Goal: Task Accomplishment & Management: Use online tool/utility

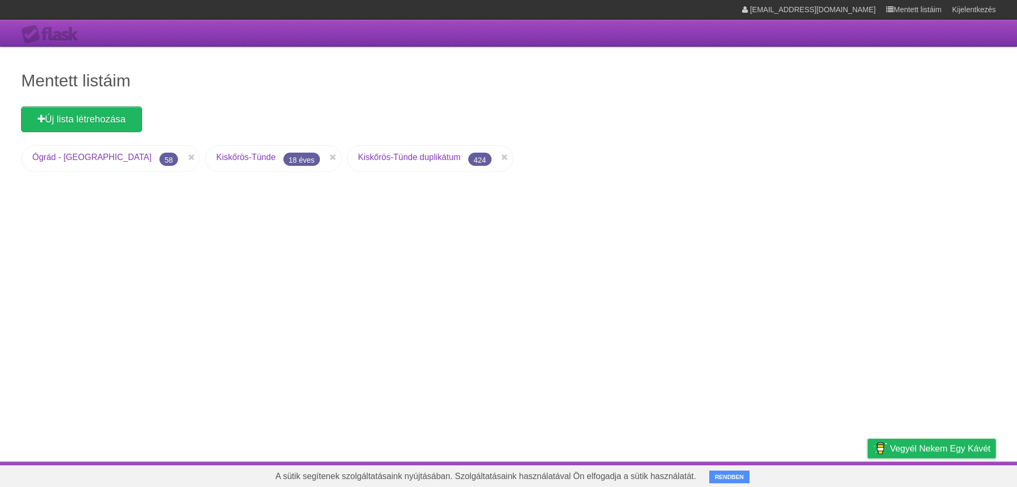
click at [216, 161] on font "Kiskőrös-Tünde" at bounding box center [245, 157] width 59 height 9
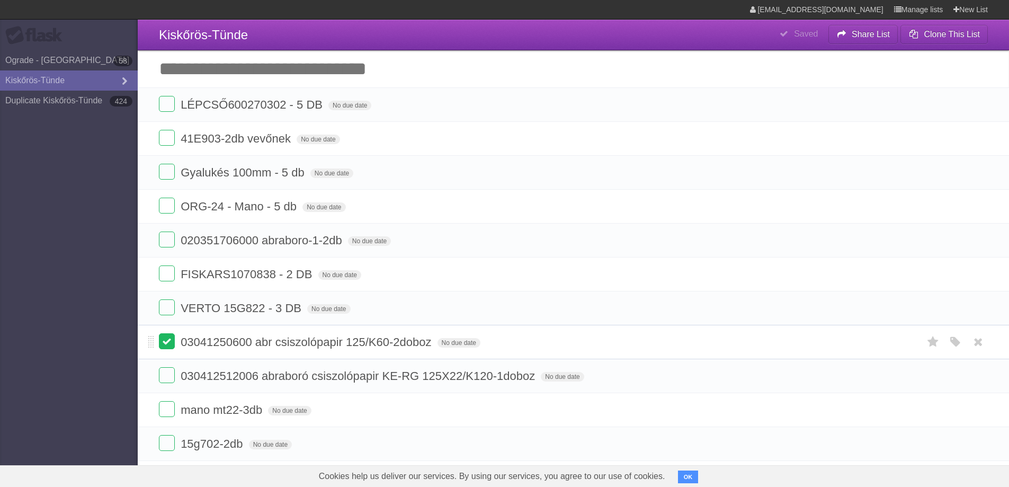
click at [166, 342] on label at bounding box center [167, 341] width 16 height 16
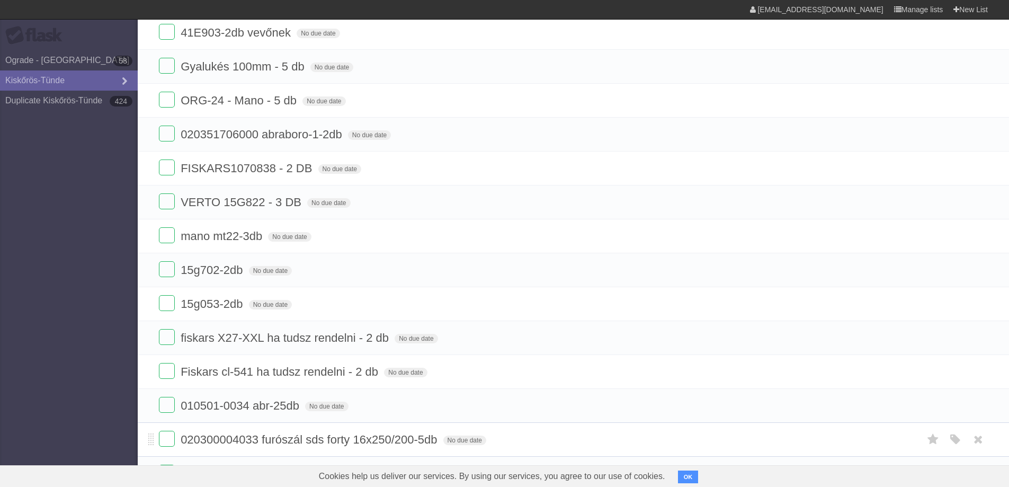
scroll to position [159, 0]
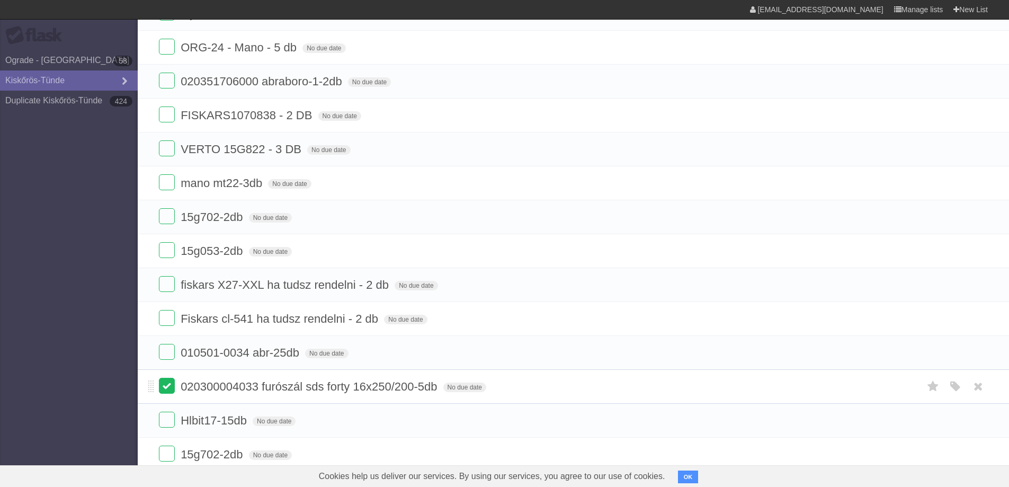
click at [170, 386] on label at bounding box center [167, 386] width 16 height 16
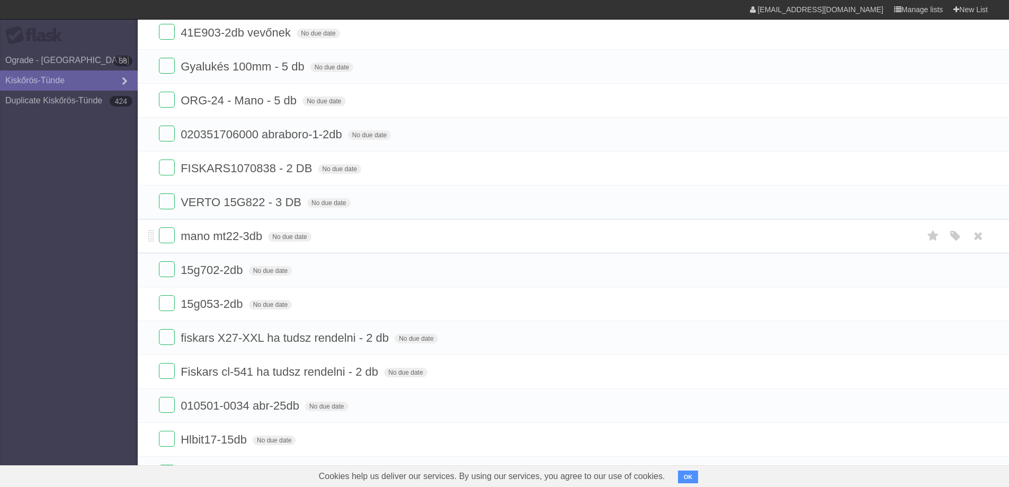
scroll to position [0, 0]
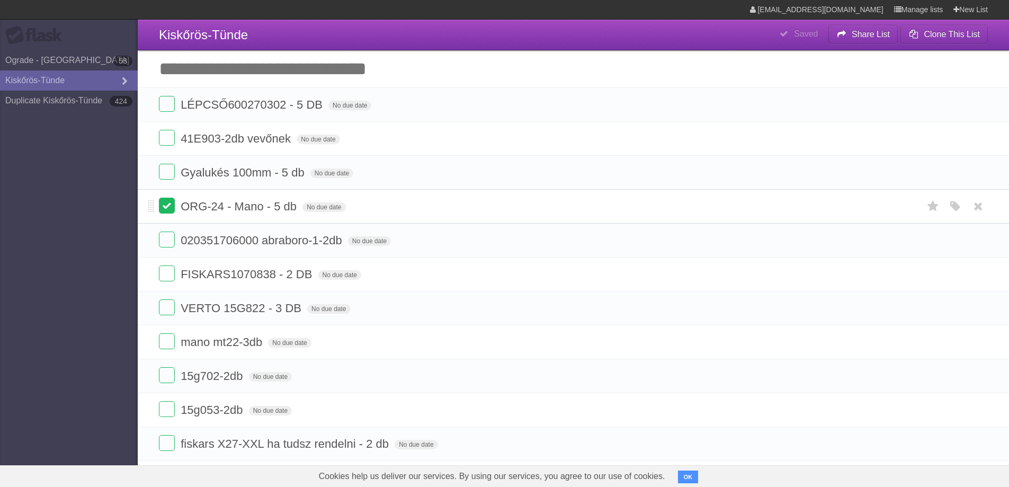
click at [167, 207] on label at bounding box center [167, 206] width 16 height 16
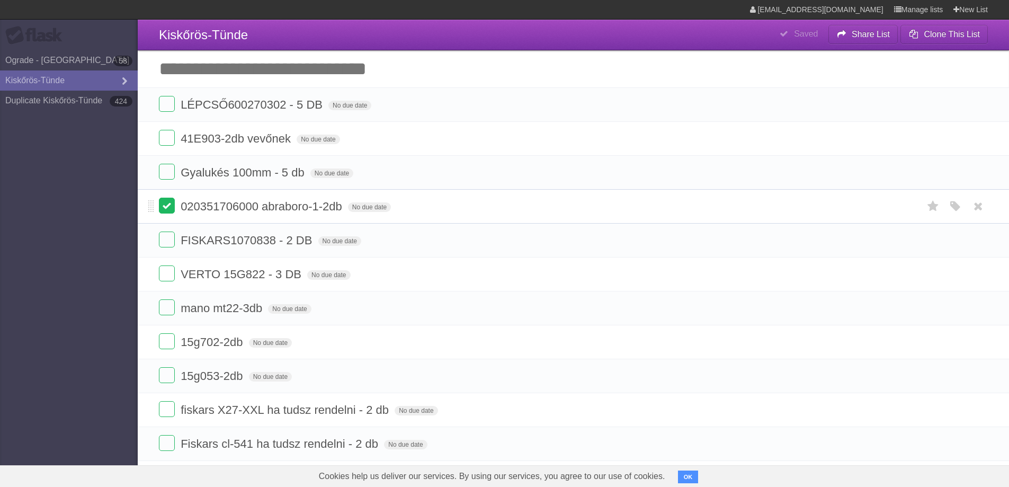
click at [173, 204] on label at bounding box center [167, 206] width 16 height 16
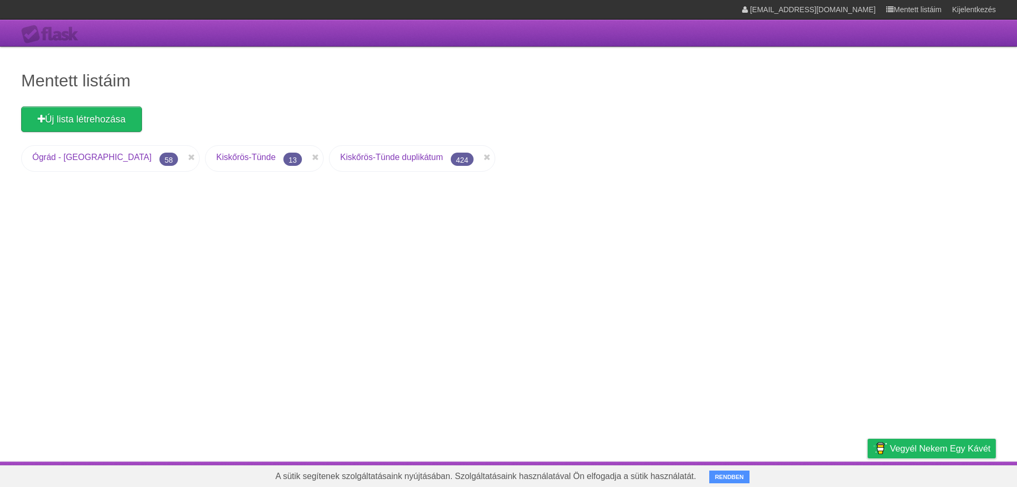
drag, startPoint x: 0, startPoint y: 0, endPoint x: 209, endPoint y: 159, distance: 262.7
click at [216, 159] on font "Kiskőrös-Tünde" at bounding box center [245, 157] width 59 height 9
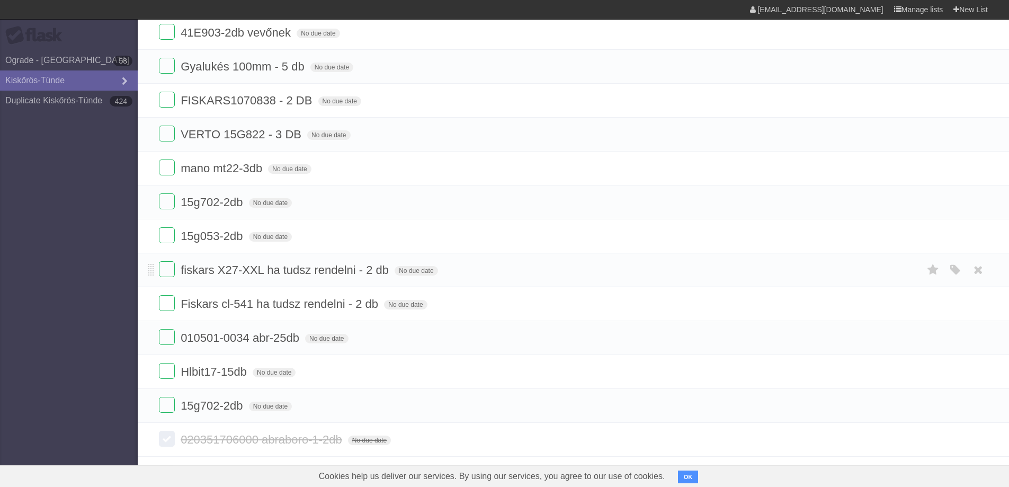
scroll to position [53, 0]
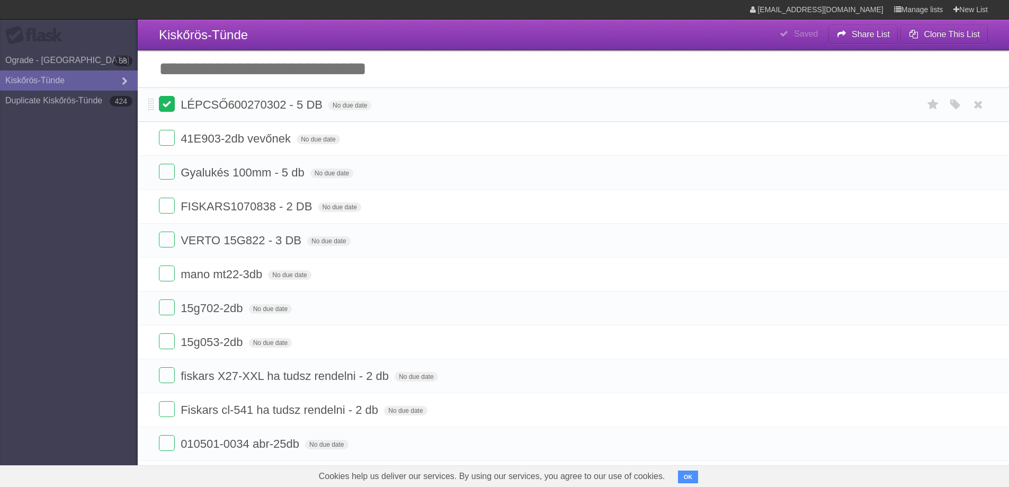
click at [172, 106] on label at bounding box center [167, 104] width 16 height 16
